Goal: Task Accomplishment & Management: Manage account settings

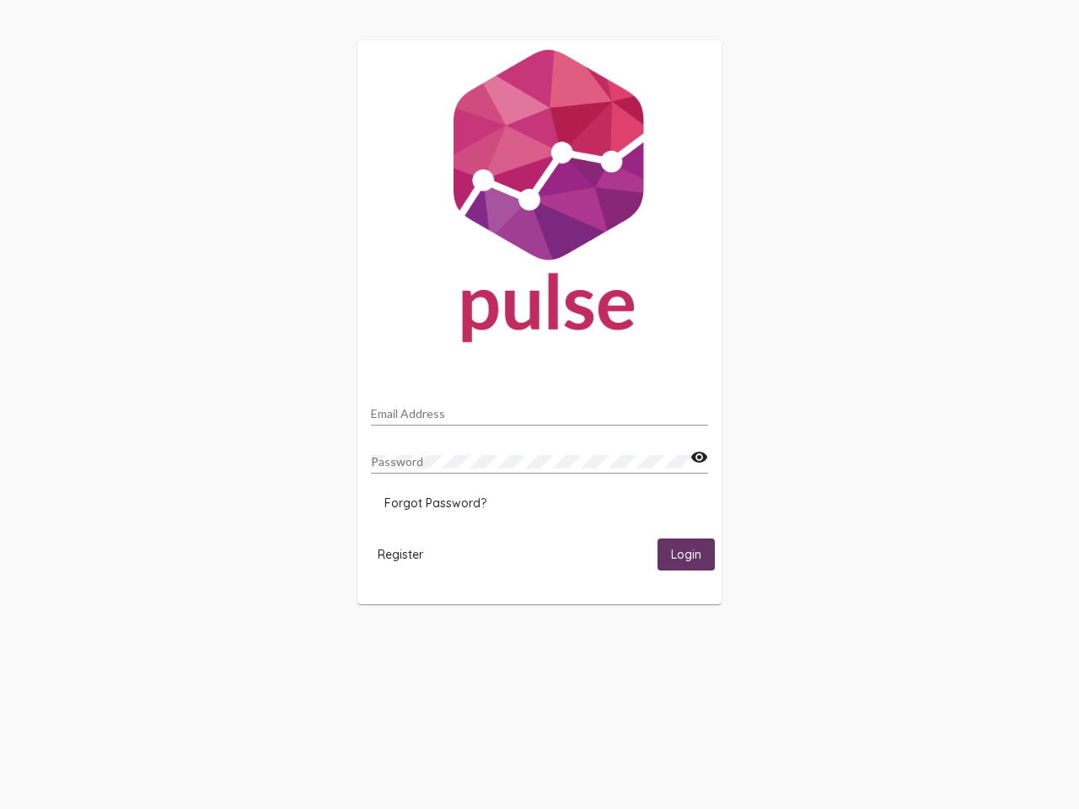
click at [540, 409] on input "Email Address" at bounding box center [539, 413] width 337 height 13
click at [699, 458] on mat-icon "visibility" at bounding box center [700, 458] width 18 height 20
click at [435, 503] on span "Forgot Password?" at bounding box center [436, 503] width 102 height 15
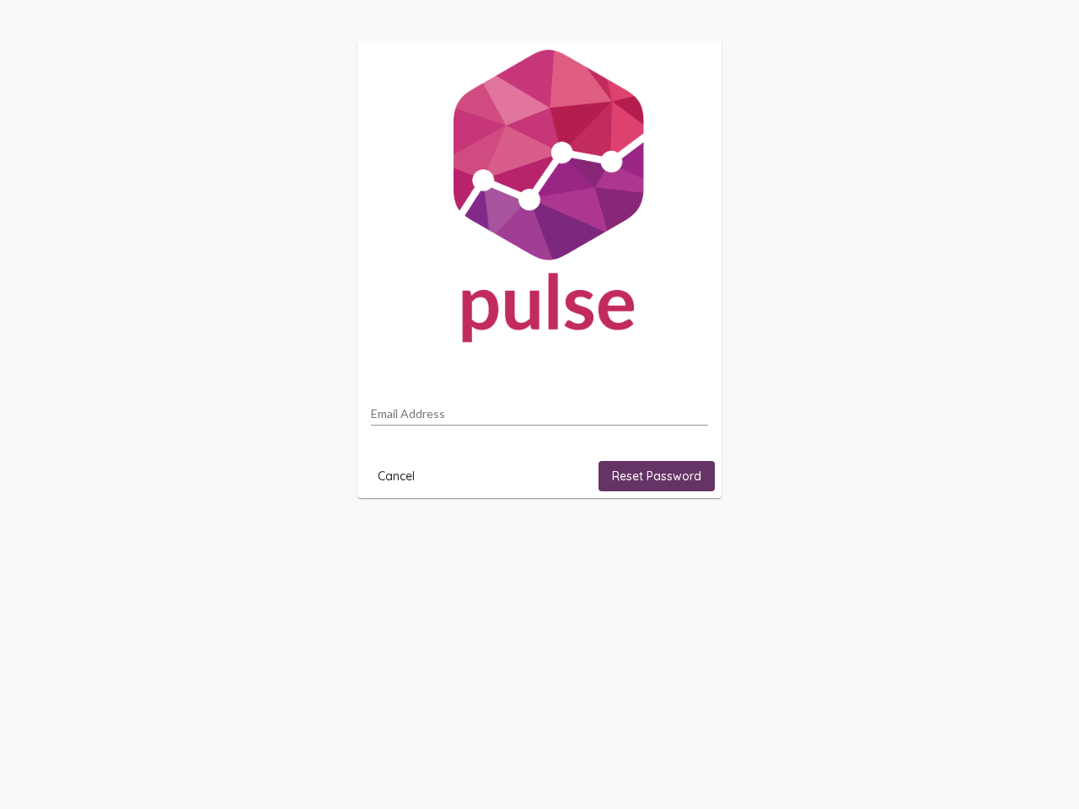
click at [401, 539] on html "Email Address Cancel Reset Password" at bounding box center [539, 269] width 1079 height 539
click at [686, 539] on html "Email Address Cancel Reset Password" at bounding box center [539, 269] width 1079 height 539
